Goal: Information Seeking & Learning: Learn about a topic

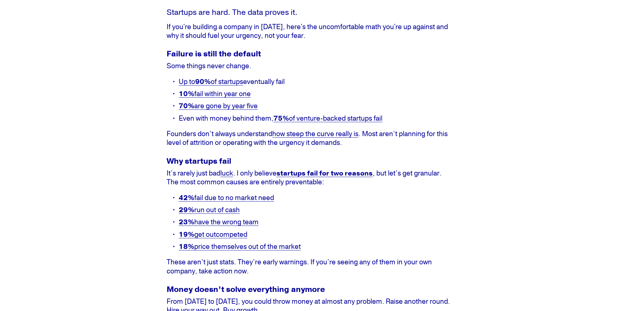
scroll to position [253, 0]
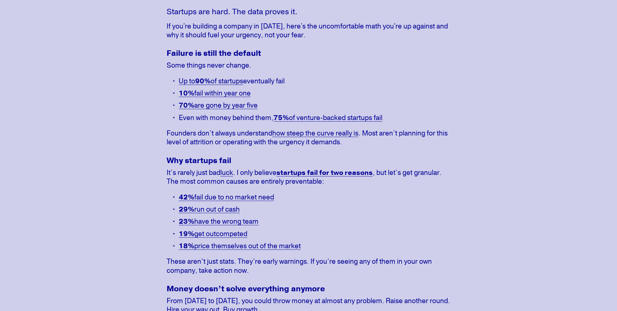
click at [115, 145] on div at bounding box center [308, 155] width 617 height 311
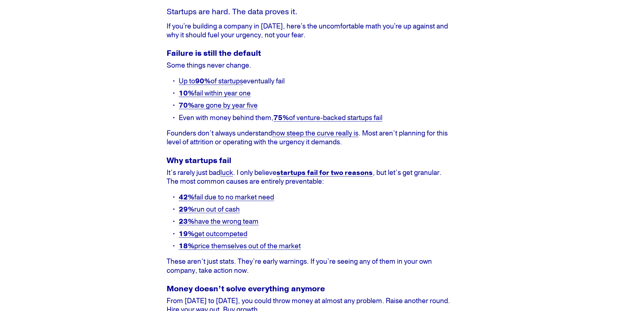
click at [143, 167] on article "Startup Failure Rates in [DATE] Startups [DATE] Written By [PERSON_NAME] Startu…" at bounding box center [308, 200] width 617 height 815
drag, startPoint x: 255, startPoint y: 233, endPoint x: 174, endPoint y: 236, distance: 81.0
click at [179, 236] on p "19% get outcompeted" at bounding box center [314, 234] width 271 height 9
drag, startPoint x: 312, startPoint y: 245, endPoint x: 180, endPoint y: 244, distance: 131.9
click at [180, 244] on p "18% price themselves out of the market" at bounding box center [314, 246] width 271 height 9
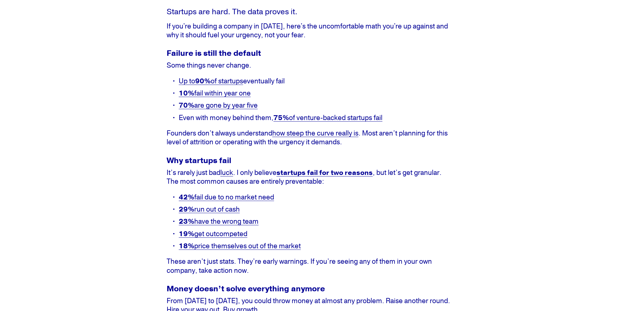
click at [146, 239] on article "Startup Failure Rates in [DATE] Startups [DATE] Written By [PERSON_NAME] Startu…" at bounding box center [308, 200] width 617 height 815
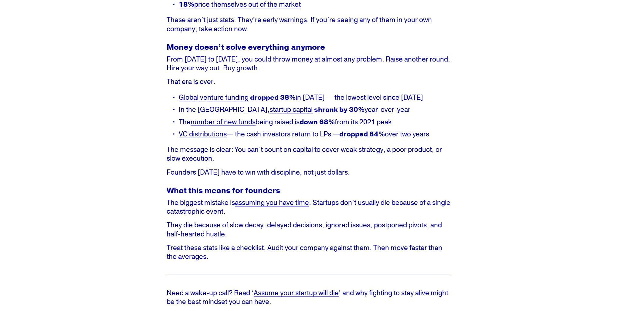
scroll to position [496, 0]
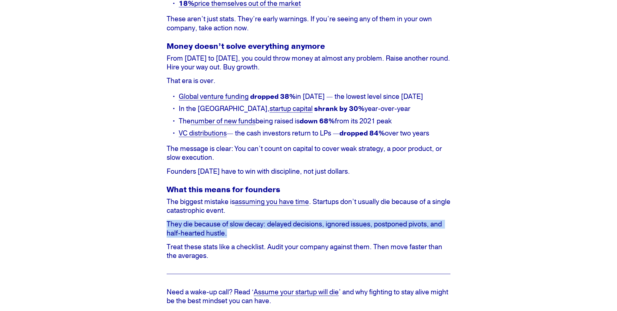
drag, startPoint x: 233, startPoint y: 233, endPoint x: 156, endPoint y: 226, distance: 78.0
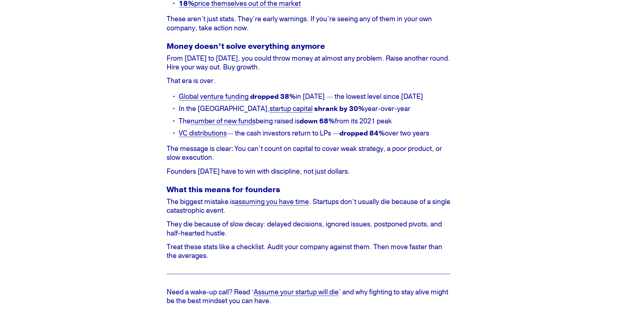
click at [188, 191] on strong "What this means for founders" at bounding box center [222, 190] width 113 height 10
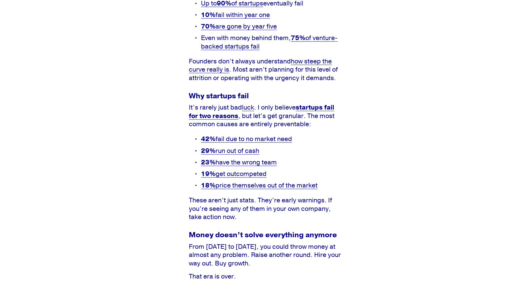
scroll to position [273, 0]
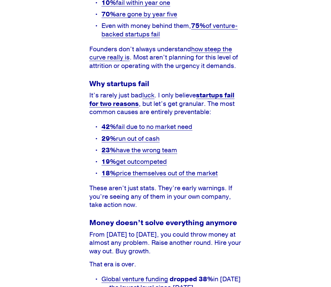
click at [57, 47] on article "Startup Failure Rates in [DATE] Startups [DATE] Written By [PERSON_NAME] Startu…" at bounding box center [165, 182] width 331 height 847
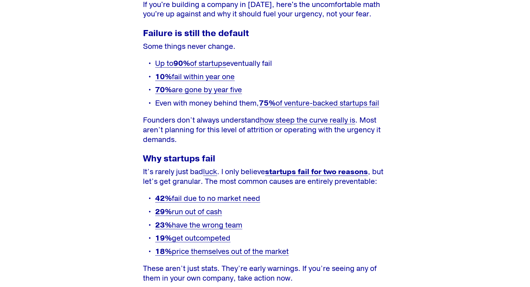
click at [164, 153] on strong "Why startups fail" at bounding box center [179, 158] width 72 height 11
drag, startPoint x: 143, startPoint y: 139, endPoint x: 265, endPoint y: 137, distance: 122.5
click at [265, 154] on h3 "Why startups fail" at bounding box center [265, 158] width 244 height 9
